Goal: Book appointment/travel/reservation

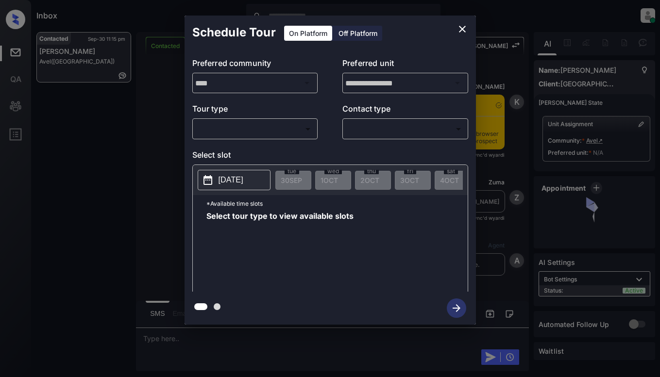
scroll to position [729, 0]
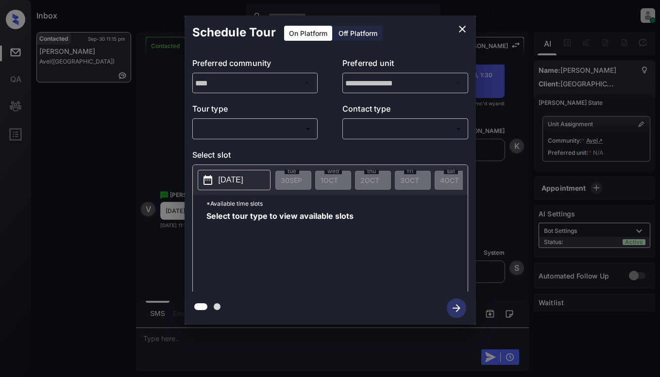
click at [285, 118] on p "Tour type" at bounding box center [255, 111] width 126 height 16
click at [284, 133] on body "Inbox Dominic Ceralde Online Set yourself offline Set yourself on break Profile…" at bounding box center [330, 188] width 660 height 377
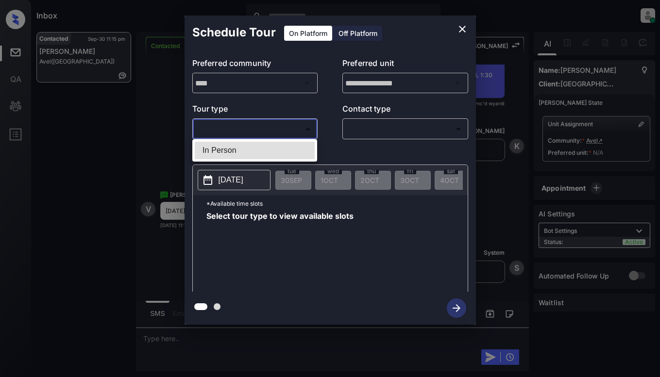
click at [280, 150] on li "In Person" at bounding box center [255, 150] width 120 height 17
type input "********"
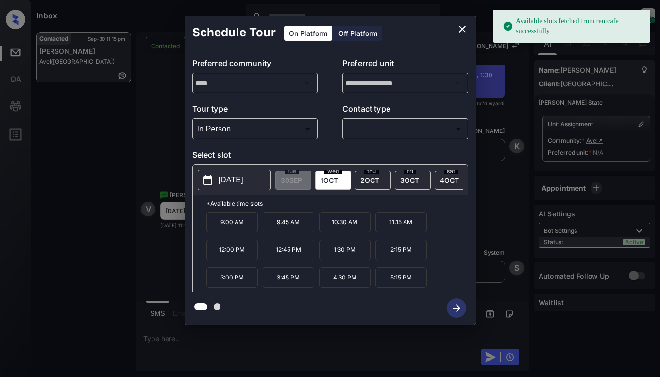
click at [260, 179] on button "2025-10-01" at bounding box center [234, 180] width 73 height 20
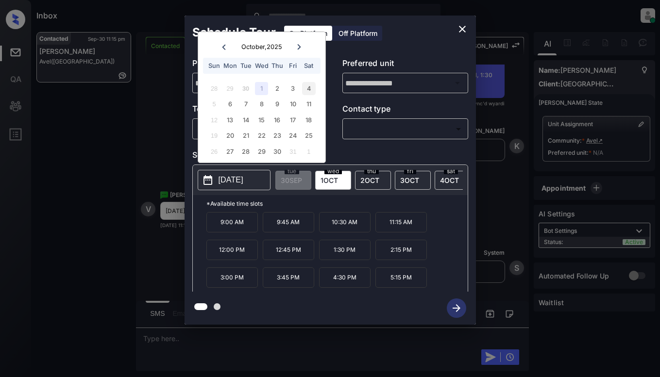
click at [309, 89] on div "4" at bounding box center [308, 88] width 13 height 13
click at [464, 26] on icon "close" at bounding box center [463, 29] width 12 height 12
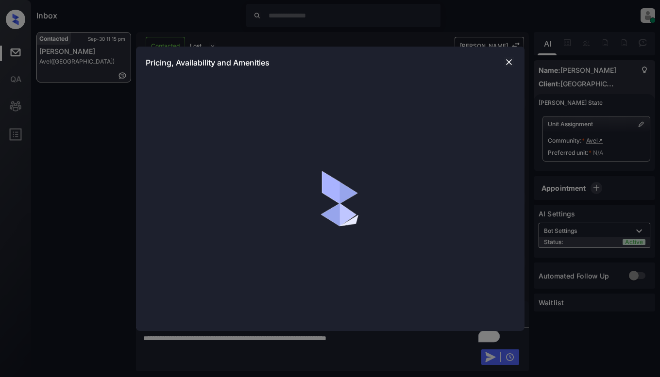
scroll to position [857, 0]
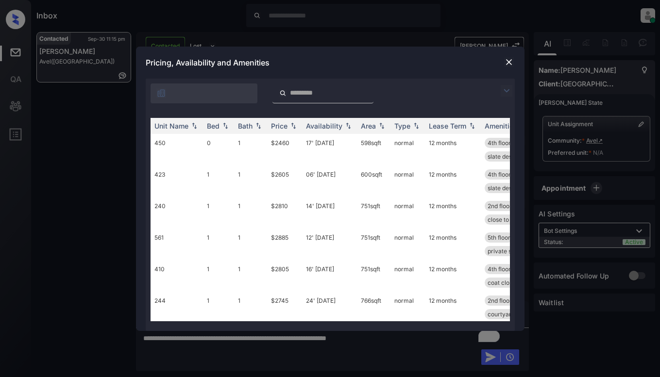
click at [506, 61] on img at bounding box center [509, 62] width 10 height 10
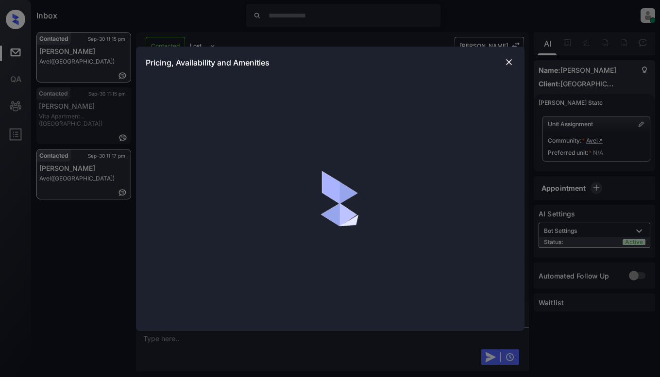
scroll to position [1487, 0]
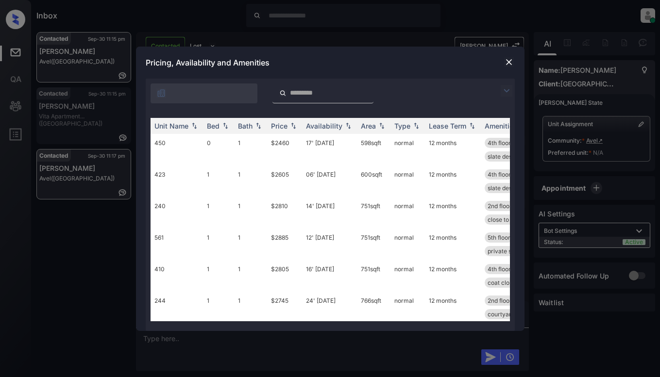
click at [509, 93] on img at bounding box center [507, 91] width 12 height 12
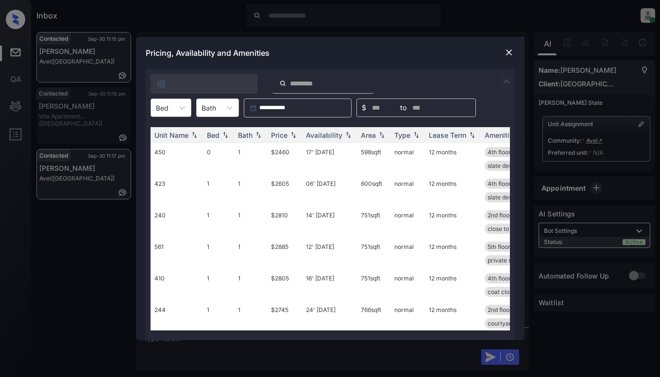
click at [166, 112] on div at bounding box center [162, 108] width 13 height 10
click at [163, 152] on div "1" at bounding box center [171, 148] width 41 height 17
click at [277, 138] on div "Price" at bounding box center [279, 135] width 17 height 8
click at [291, 161] on td "$2605" at bounding box center [284, 159] width 35 height 32
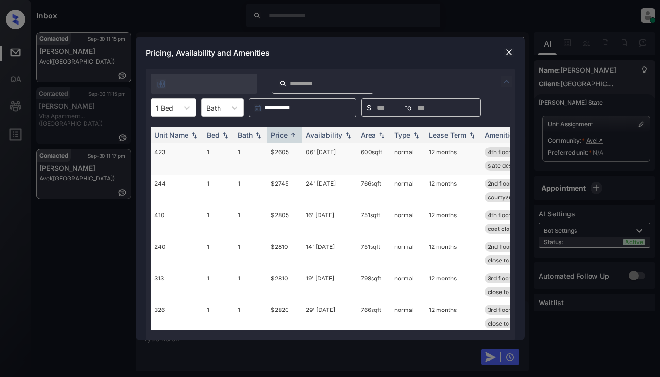
click at [291, 161] on td "$2605" at bounding box center [284, 159] width 35 height 32
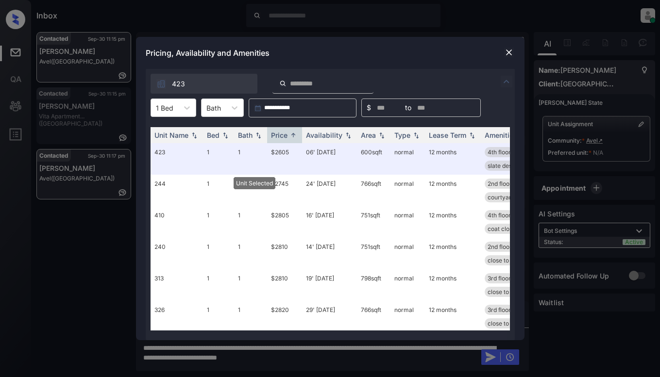
click at [508, 51] on img at bounding box center [509, 53] width 10 height 10
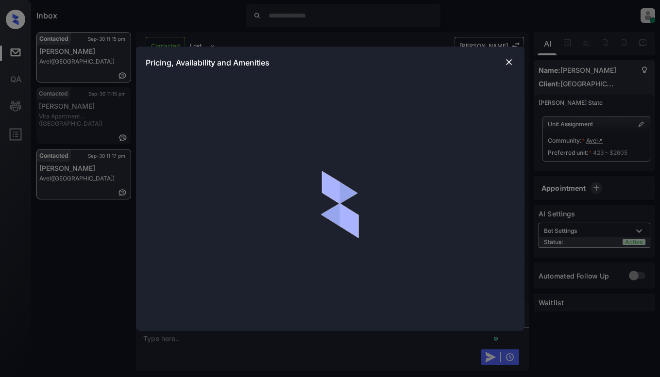
scroll to position [1550, 0]
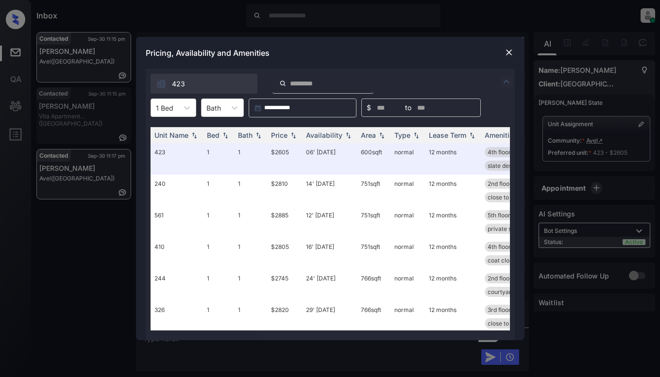
click at [505, 51] on img at bounding box center [509, 53] width 10 height 10
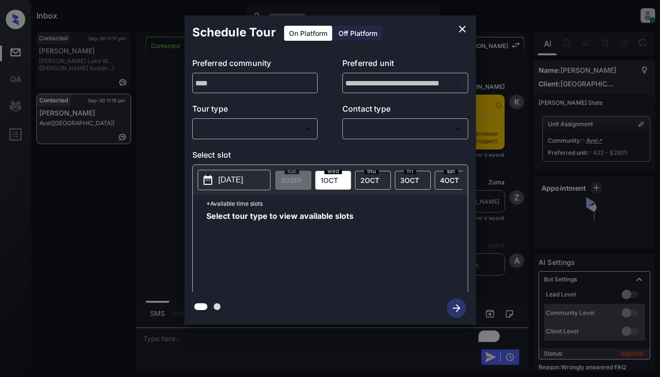
scroll to position [2646, 0]
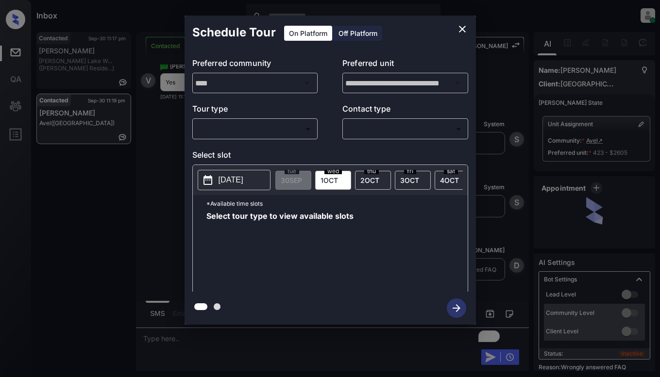
click at [279, 127] on body "Inbox [PERSON_NAME] Online Set yourself offline Set yourself on break Profile S…" at bounding box center [330, 188] width 660 height 377
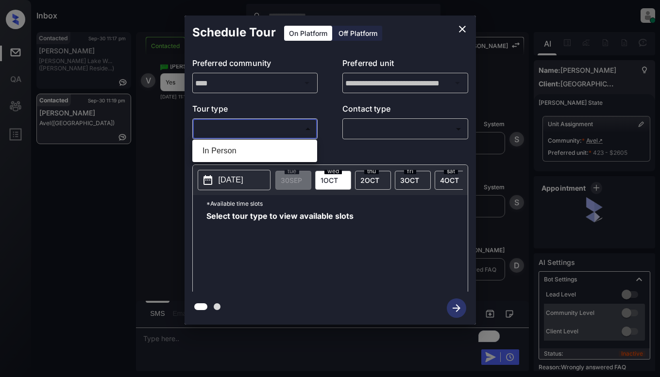
click at [281, 151] on li "In Person" at bounding box center [255, 150] width 120 height 17
type input "********"
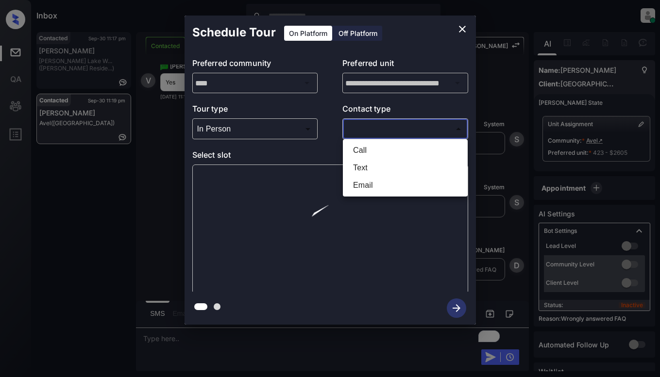
click at [373, 130] on body "Inbox Dominic Ceralde Online Set yourself offline Set yourself on break Profile…" at bounding box center [330, 188] width 660 height 377
click at [378, 168] on li "Text" at bounding box center [405, 167] width 120 height 17
type input "****"
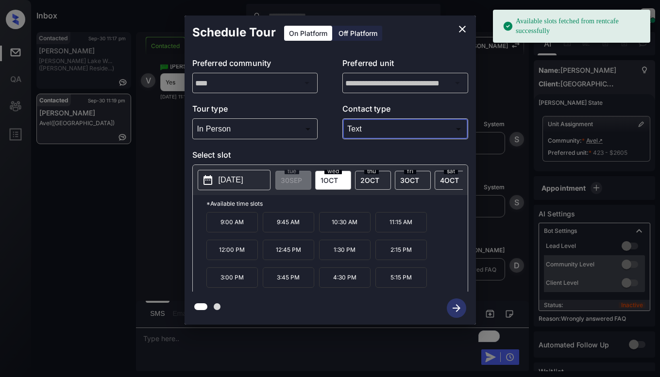
click at [235, 182] on p "[DATE]" at bounding box center [231, 180] width 25 height 12
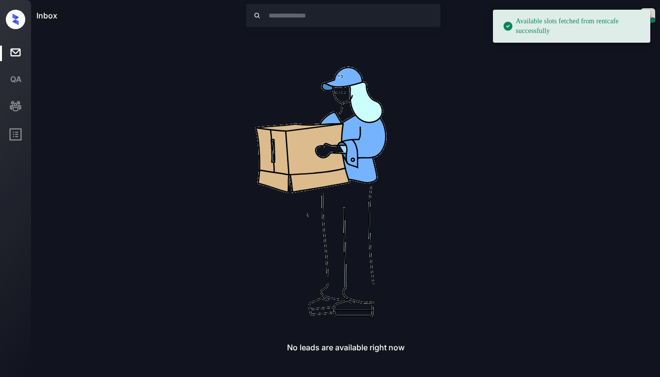
click at [307, 87] on img at bounding box center [345, 187] width 311 height 311
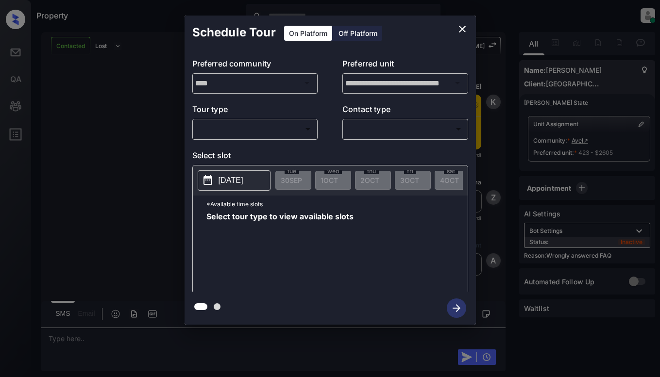
scroll to position [2646, 0]
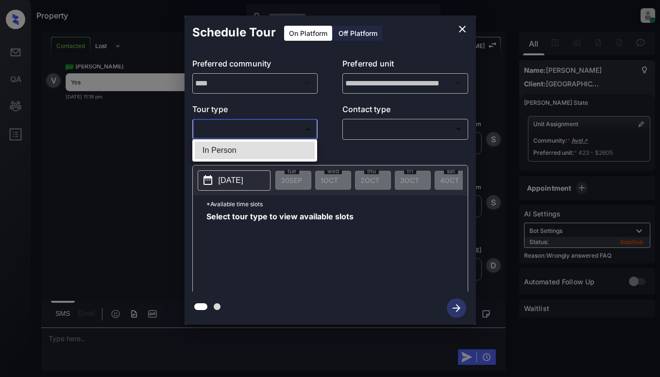
click at [280, 131] on body "Property Dominic Ceralde Online Set yourself offline Set yourself on break Prof…" at bounding box center [330, 188] width 660 height 377
click at [280, 150] on li "In Person" at bounding box center [255, 150] width 120 height 17
type input "********"
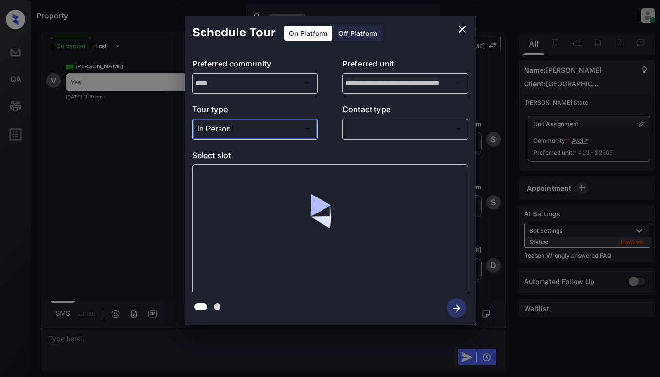
click at [385, 121] on body "Property Dominic Ceralde Online Set yourself offline Set yourself on break Prof…" at bounding box center [330, 188] width 660 height 377
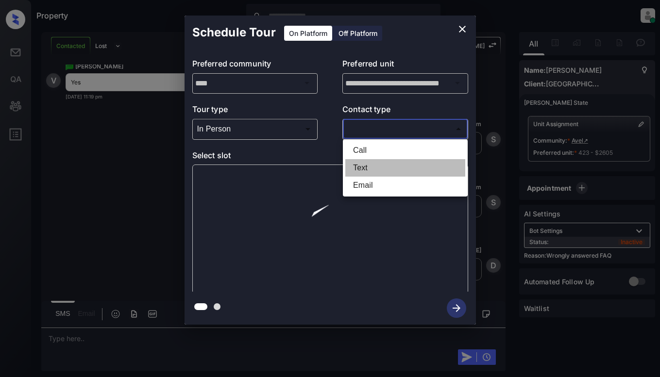
click at [380, 167] on li "Text" at bounding box center [405, 167] width 120 height 17
type input "****"
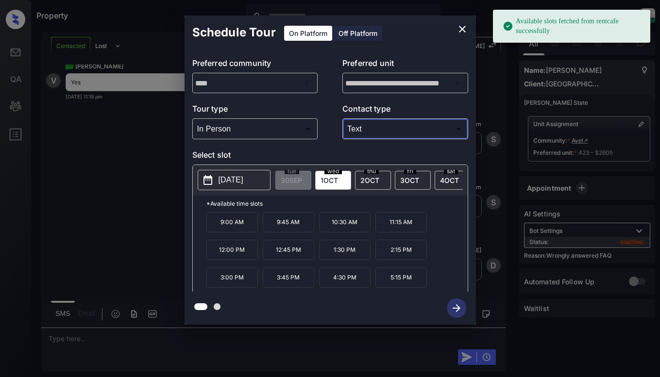
click at [243, 181] on p "[DATE]" at bounding box center [231, 180] width 25 height 12
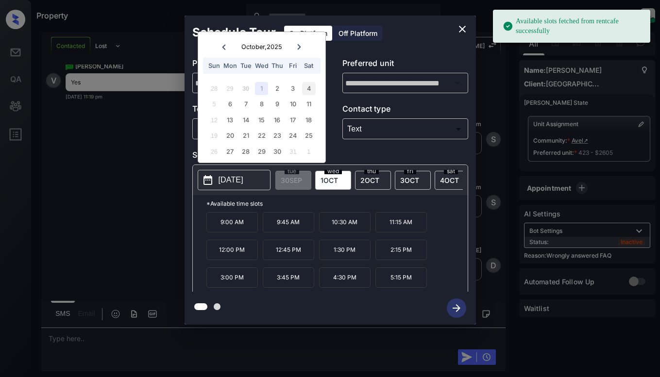
click at [310, 89] on div "4" at bounding box center [308, 88] width 13 height 13
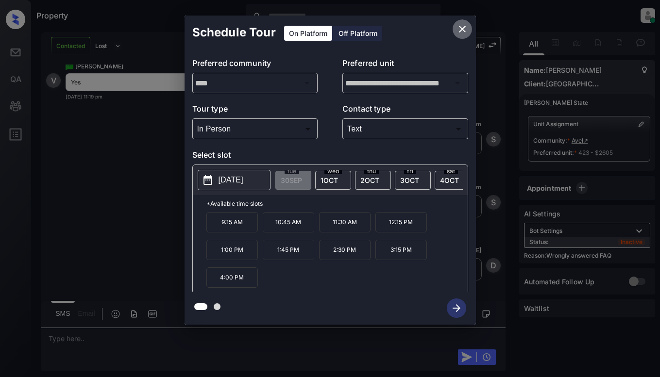
click at [464, 25] on icon "close" at bounding box center [463, 29] width 12 height 12
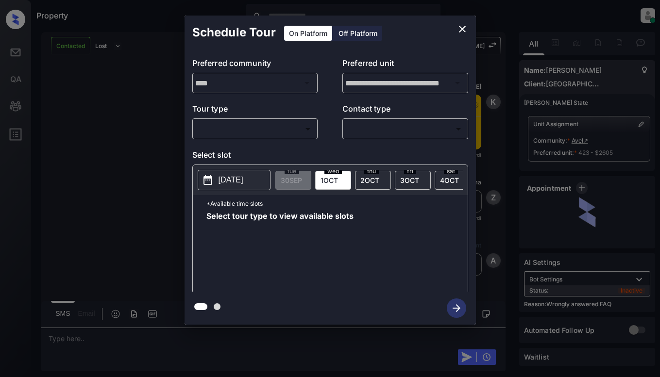
scroll to position [2646, 0]
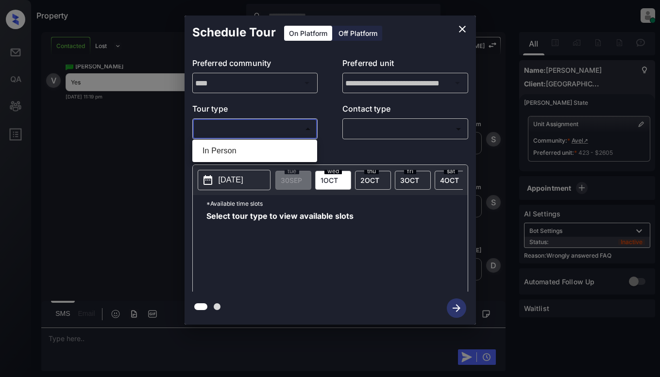
click at [263, 123] on body "Property Dominic Ceralde Online Set yourself offline Set yourself on break Prof…" at bounding box center [330, 188] width 660 height 377
click at [258, 146] on li "In Person" at bounding box center [255, 150] width 120 height 17
type input "********"
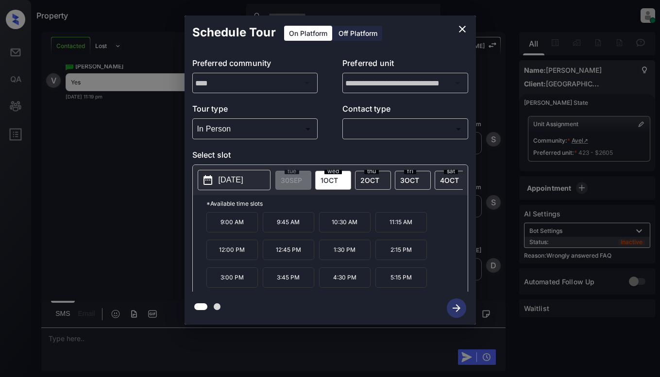
click at [266, 174] on button "[DATE]" at bounding box center [234, 180] width 73 height 20
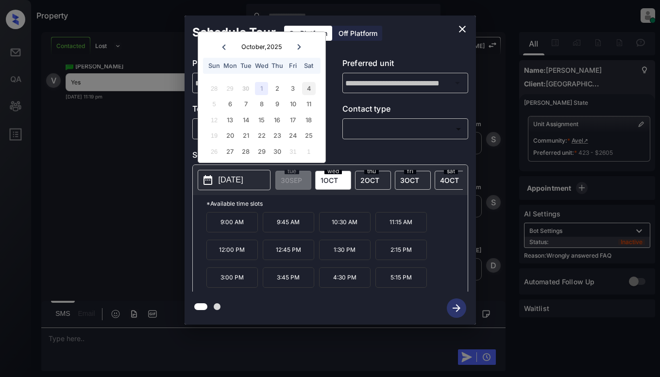
click at [309, 86] on div "4" at bounding box center [308, 88] width 13 height 13
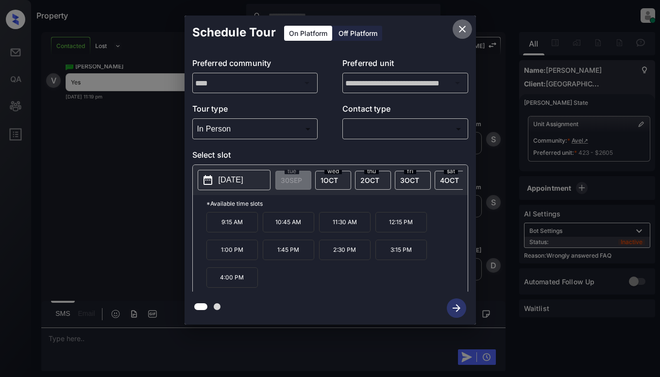
click at [459, 32] on icon "close" at bounding box center [463, 29] width 12 height 12
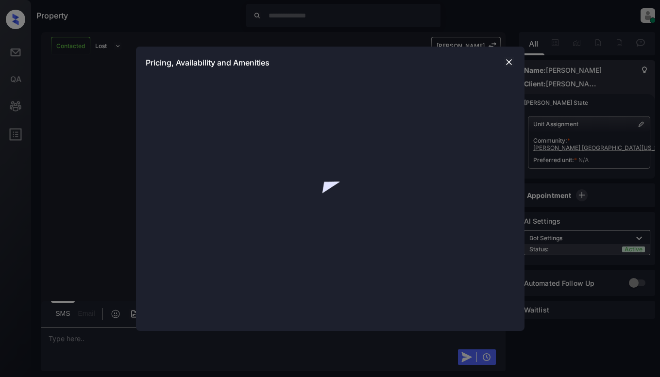
scroll to position [2859, 0]
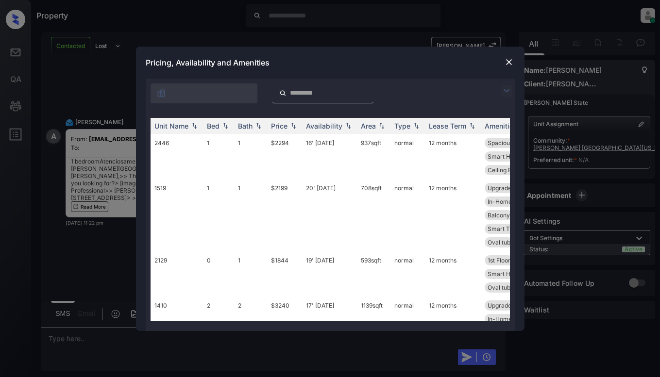
click at [509, 90] on img at bounding box center [507, 91] width 12 height 12
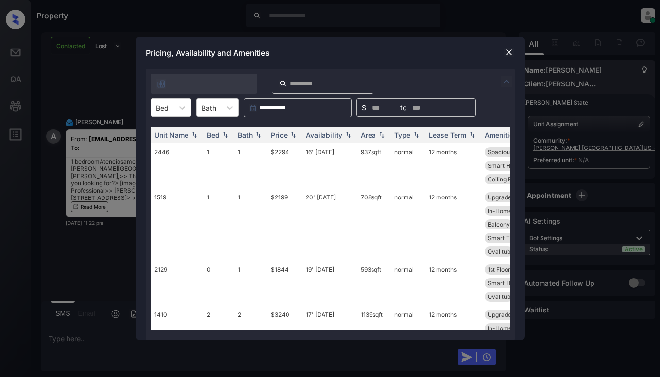
click at [515, 52] on div "Pricing, Availability and Amenities" at bounding box center [330, 53] width 389 height 32
click at [501, 45] on div "Pricing, Availability and Amenities" at bounding box center [330, 53] width 389 height 32
click at [506, 49] on img at bounding box center [509, 53] width 10 height 10
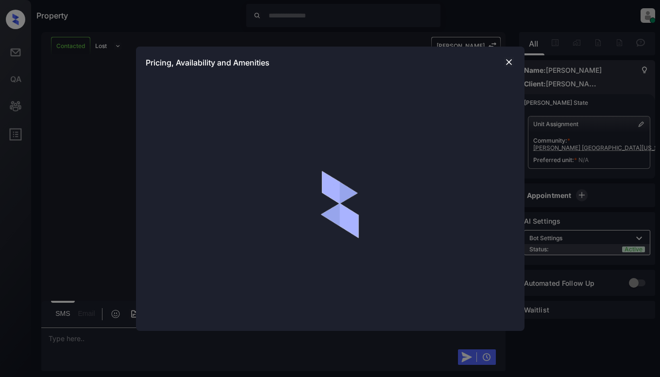
scroll to position [2859, 0]
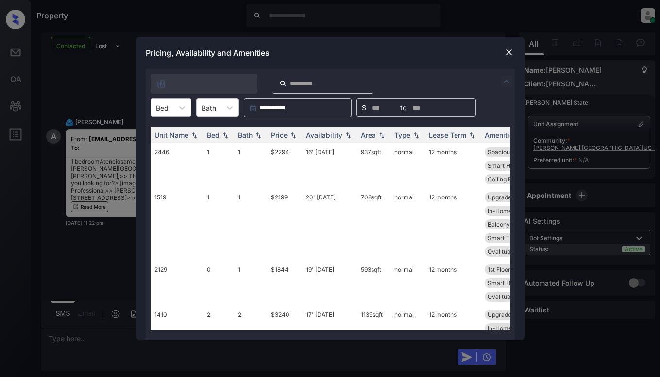
click at [162, 108] on div at bounding box center [162, 108] width 13 height 10
click at [161, 150] on div "1" at bounding box center [171, 148] width 41 height 17
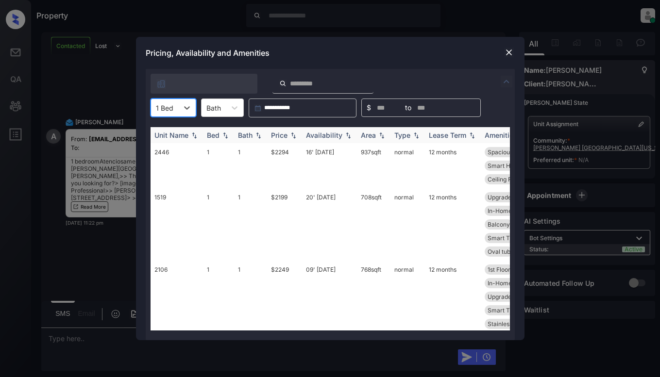
click at [283, 133] on div "Price" at bounding box center [279, 135] width 17 height 8
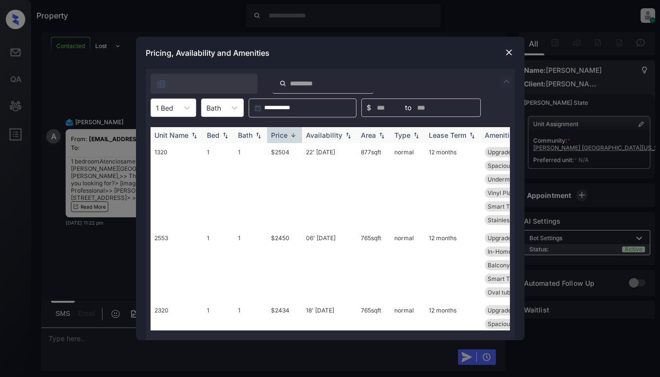
click at [283, 133] on div "Price" at bounding box center [279, 135] width 17 height 8
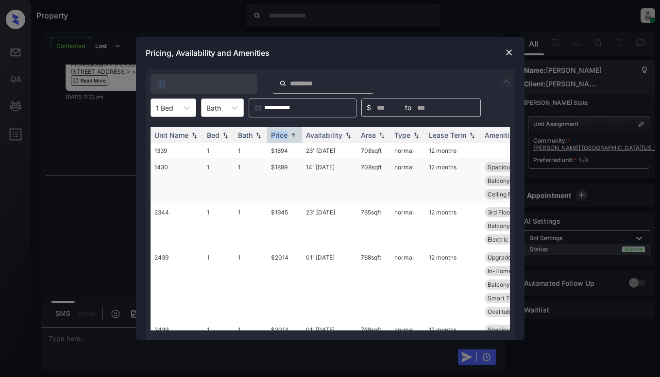
scroll to position [2985, 0]
click at [317, 156] on td "23' Oct 25" at bounding box center [329, 150] width 55 height 15
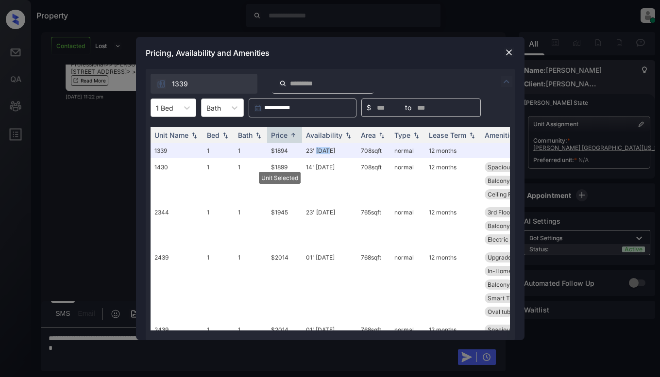
click at [507, 53] on img at bounding box center [509, 53] width 10 height 10
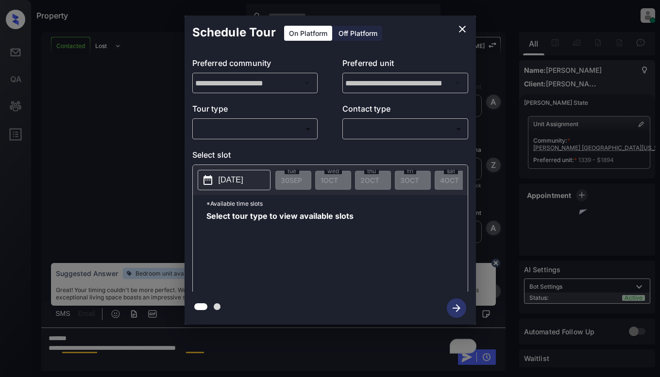
click at [282, 122] on body "Property [PERSON_NAME] Online Set yourself offline Set yourself on break Profil…" at bounding box center [330, 188] width 660 height 377
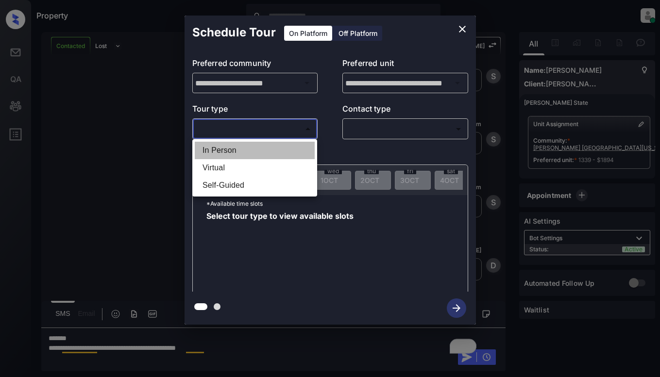
click at [285, 149] on li "In Person" at bounding box center [255, 150] width 120 height 17
type input "********"
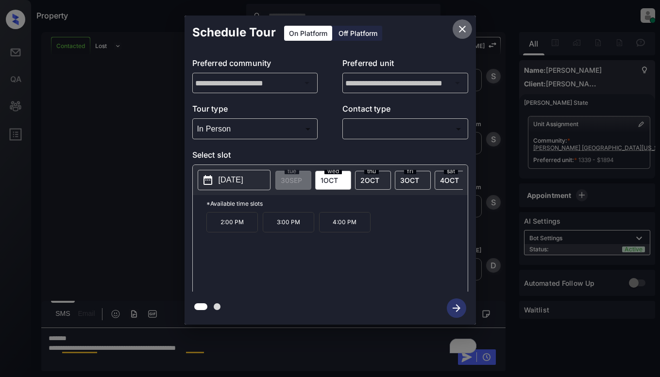
click at [464, 26] on icon "close" at bounding box center [463, 29] width 12 height 12
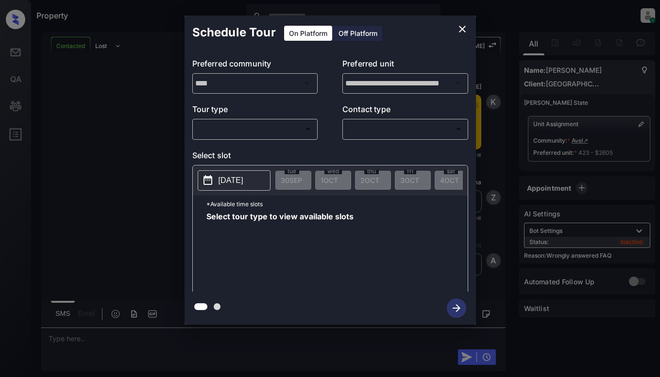
scroll to position [2960, 0]
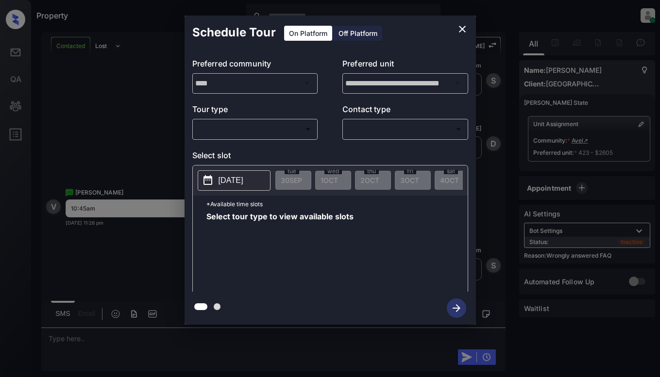
click at [273, 132] on body "Property [PERSON_NAME] Online Set yourself offline Set yourself on break Profil…" at bounding box center [330, 188] width 660 height 377
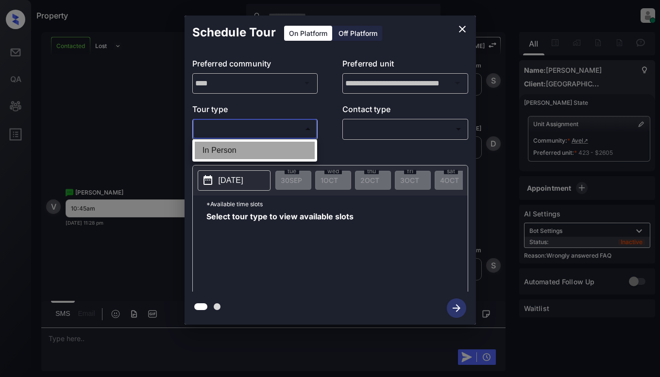
click at [269, 151] on li "In Person" at bounding box center [255, 150] width 120 height 17
type input "********"
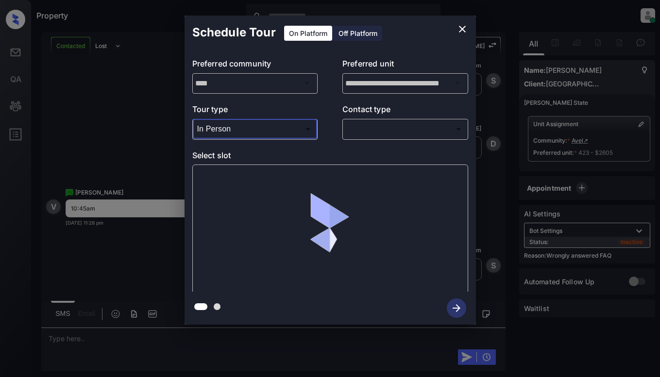
click at [375, 132] on body "Property [PERSON_NAME] Online Set yourself offline Set yourself on break Profil…" at bounding box center [330, 188] width 660 height 377
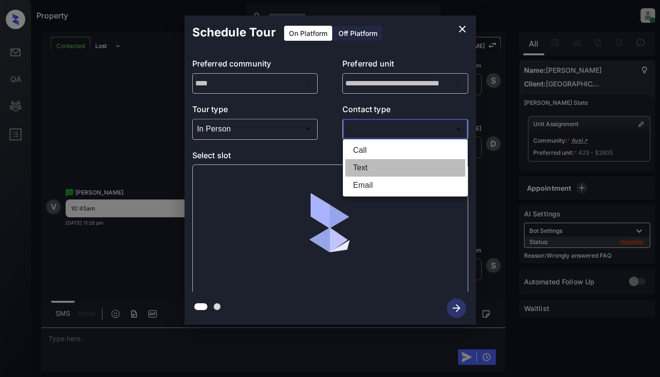
click at [370, 166] on li "Text" at bounding box center [405, 167] width 120 height 17
type input "****"
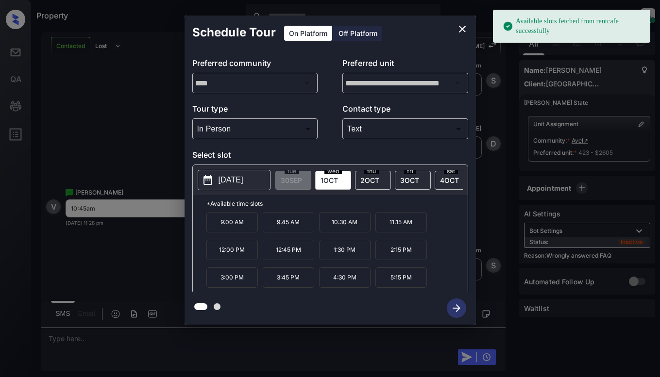
click at [243, 185] on p "[DATE]" at bounding box center [231, 180] width 25 height 12
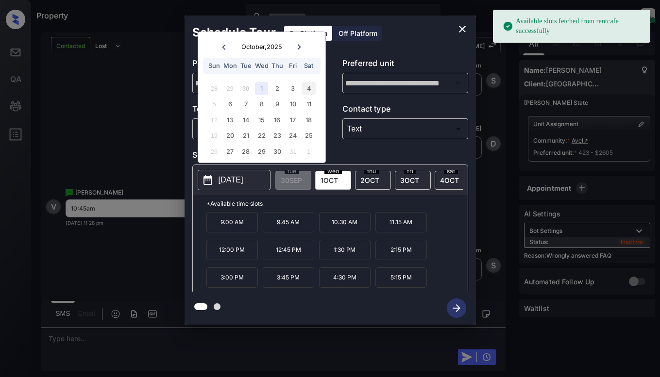
click at [311, 91] on div "4" at bounding box center [308, 88] width 13 height 13
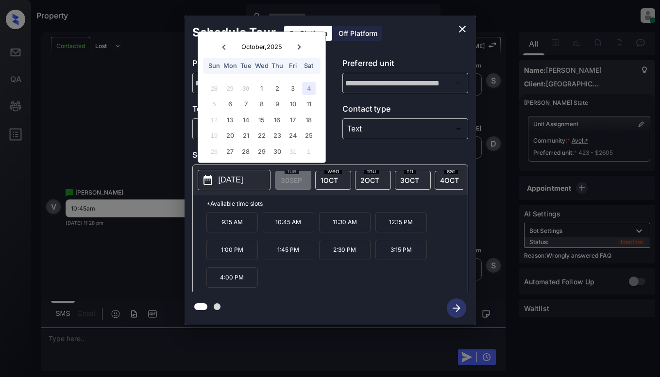
click at [294, 229] on p "10:45 AM" at bounding box center [288, 222] width 51 height 20
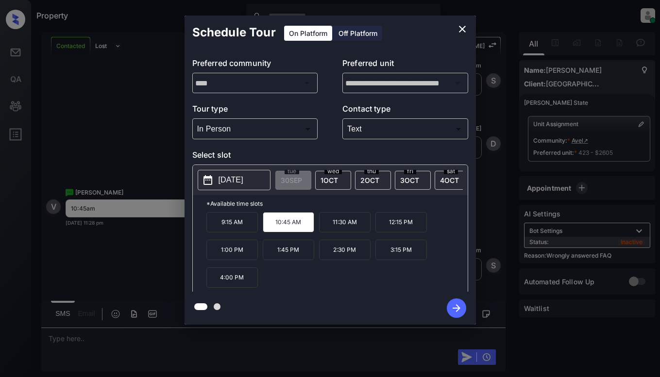
click at [460, 303] on icon "button" at bounding box center [456, 308] width 19 height 19
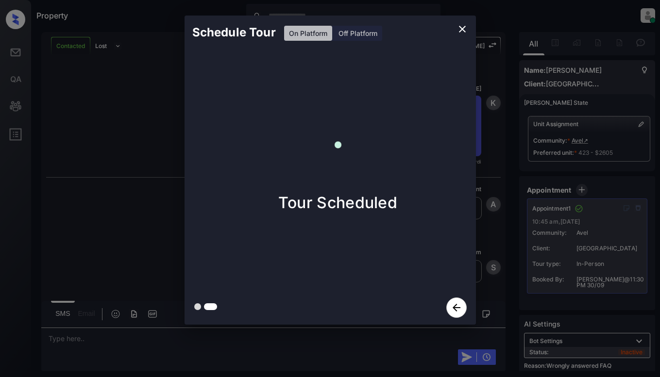
scroll to position [3316, 0]
click at [169, 138] on div "Schedule Tour On Platform Off Platform Tour Scheduled" at bounding box center [330, 170] width 660 height 341
